Goal: Information Seeking & Learning: Learn about a topic

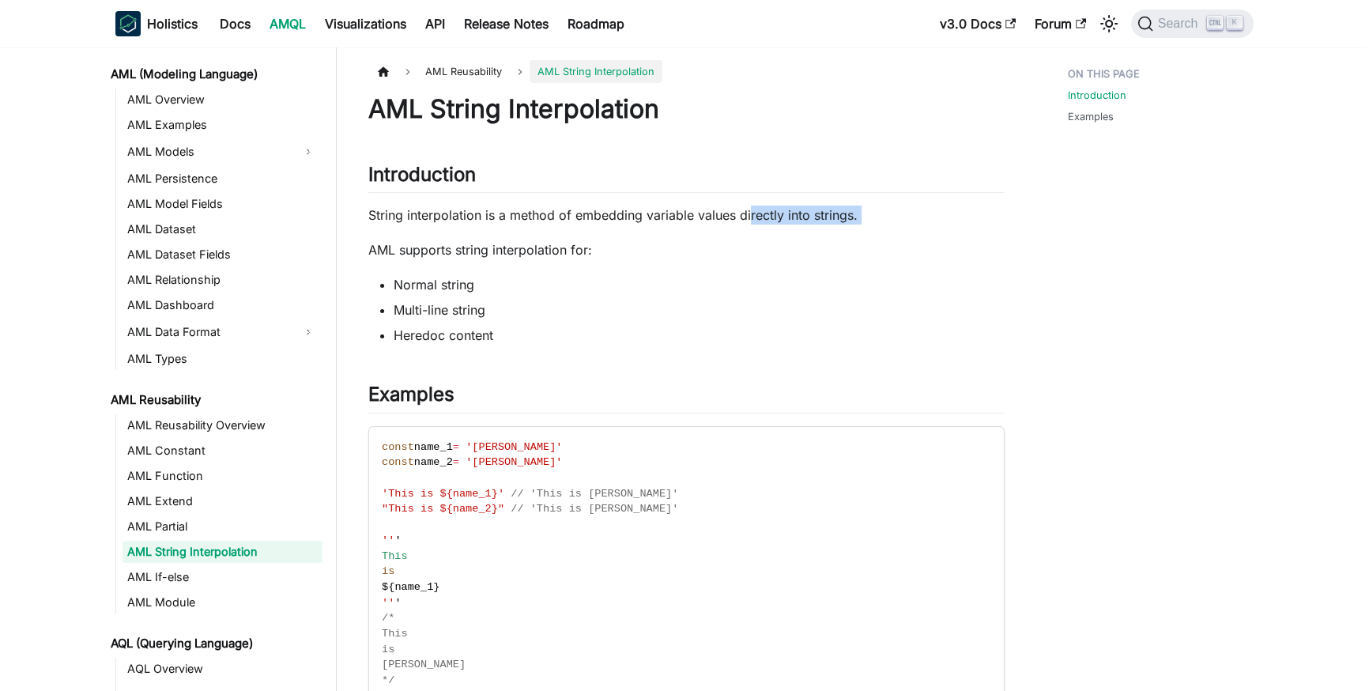
drag, startPoint x: 465, startPoint y: 228, endPoint x: 779, endPoint y: 213, distance: 314.9
click at [779, 213] on div "AML String Interpolation Introduction ​ String interpolation is a method of emb…" at bounding box center [686, 475] width 636 height 764
click at [779, 213] on p "String interpolation is a method of embedding variable values directly into str…" at bounding box center [686, 214] width 636 height 19
drag, startPoint x: 549, startPoint y: 221, endPoint x: 815, endPoint y: 220, distance: 266.4
click at [638, 220] on p "String interpolation is a method of embedding variable values directly into str…" at bounding box center [686, 214] width 636 height 19
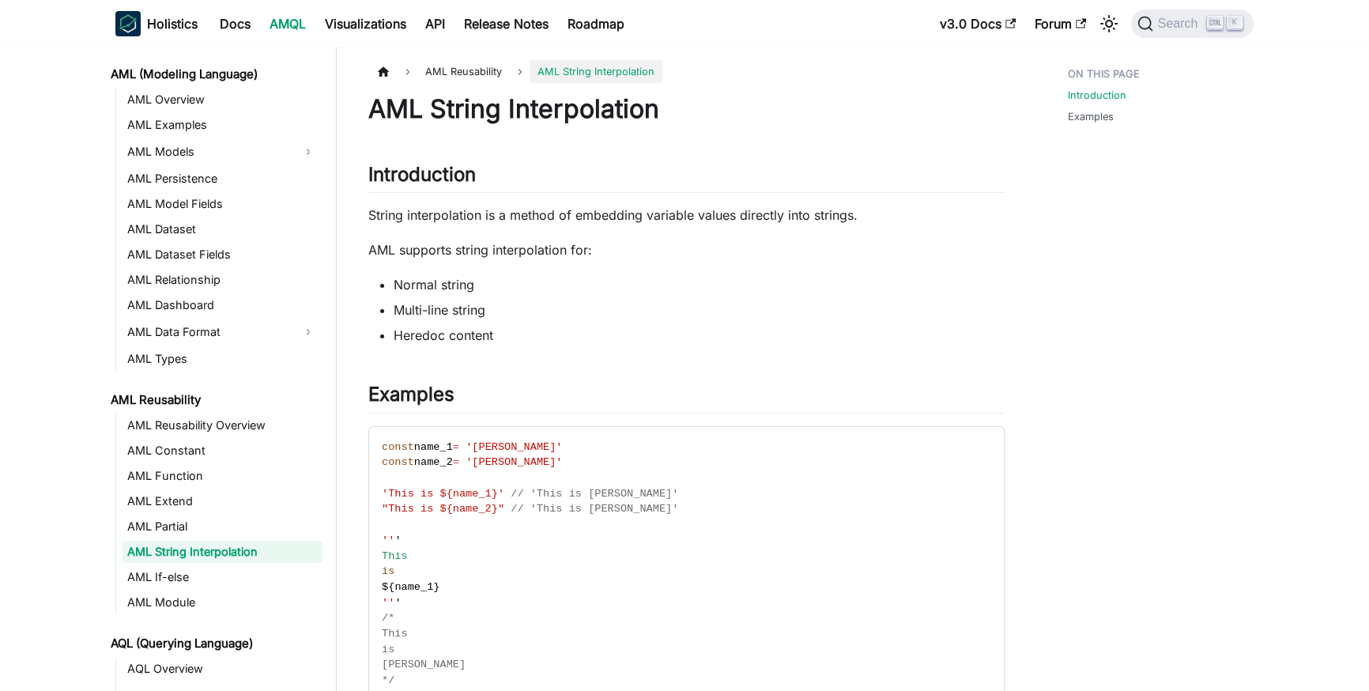
click at [816, 220] on p "String interpolation is a method of embedding variable values directly into str…" at bounding box center [686, 214] width 636 height 19
drag, startPoint x: 522, startPoint y: 221, endPoint x: 754, endPoint y: 222, distance: 232.4
click at [741, 222] on p "String interpolation is a method of embedding variable values directly into str…" at bounding box center [686, 214] width 636 height 19
click at [754, 222] on p "String interpolation is a method of embedding variable values directly into str…" at bounding box center [686, 214] width 636 height 19
drag, startPoint x: 395, startPoint y: 219, endPoint x: 791, endPoint y: 219, distance: 396.0
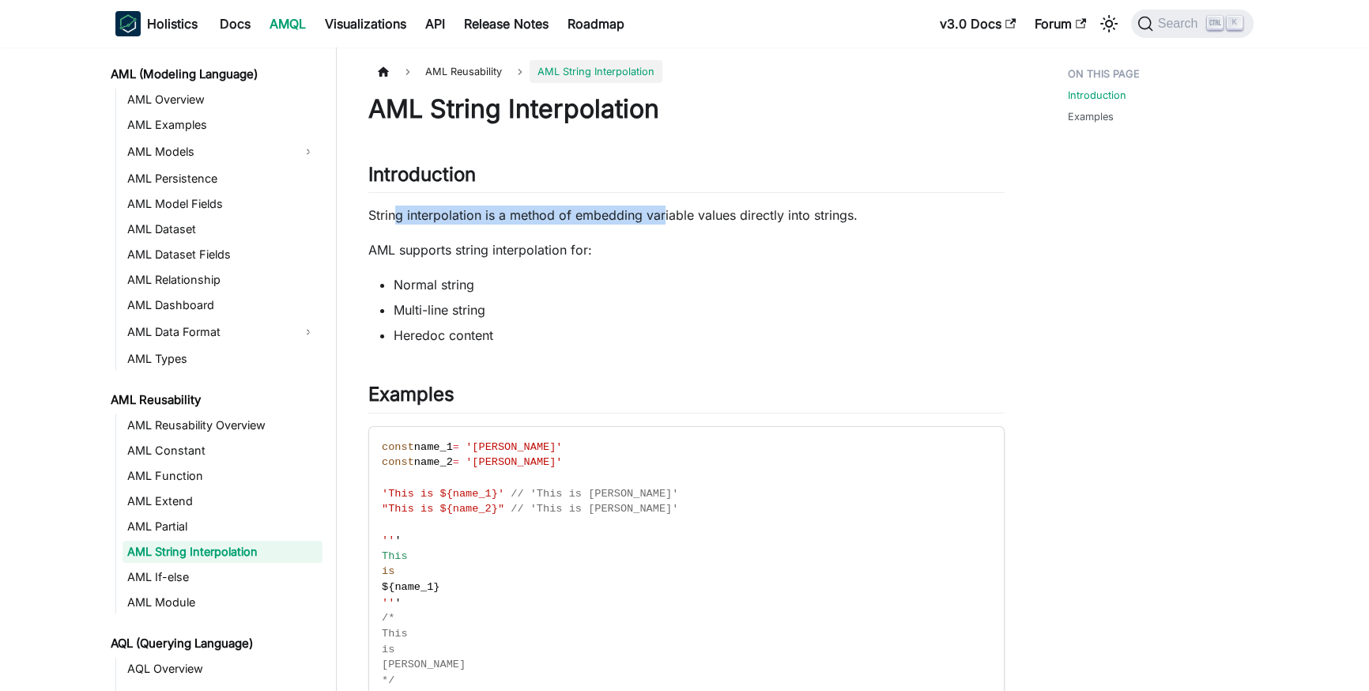
click at [790, 219] on p "String interpolation is a method of embedding variable values directly into str…" at bounding box center [686, 214] width 636 height 19
click at [792, 219] on p "String interpolation is a method of embedding variable values directly into str…" at bounding box center [686, 214] width 636 height 19
drag, startPoint x: 461, startPoint y: 218, endPoint x: 840, endPoint y: 221, distance: 379.4
click at [840, 221] on p "String interpolation is a method of embedding variable values directly into str…" at bounding box center [686, 214] width 636 height 19
click at [850, 221] on p "String interpolation is a method of embedding variable values directly into str…" at bounding box center [686, 214] width 636 height 19
